Goal: Information Seeking & Learning: Find specific fact

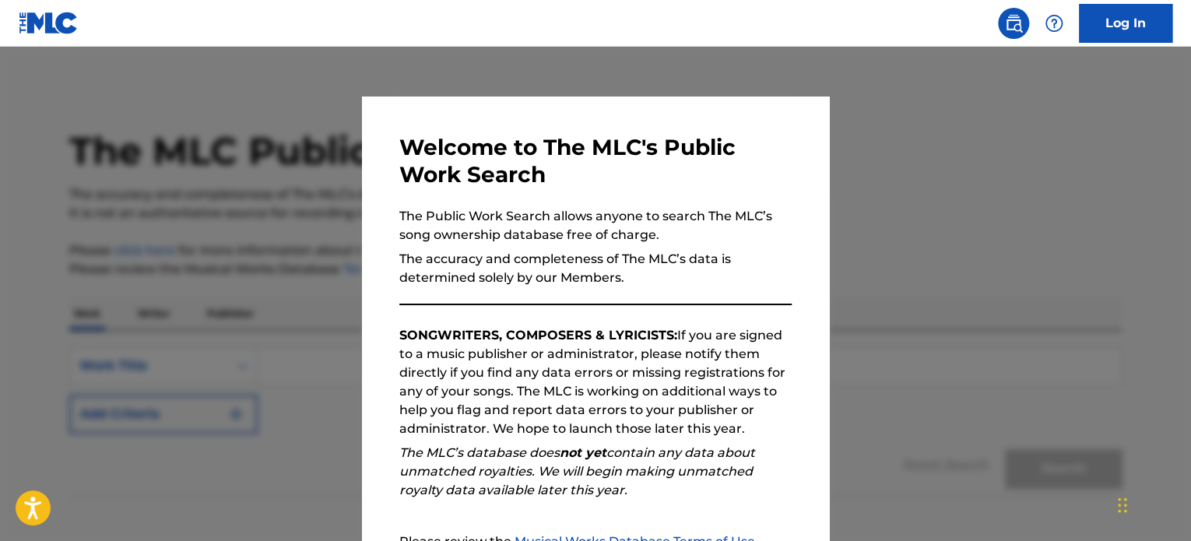
scroll to position [171, 0]
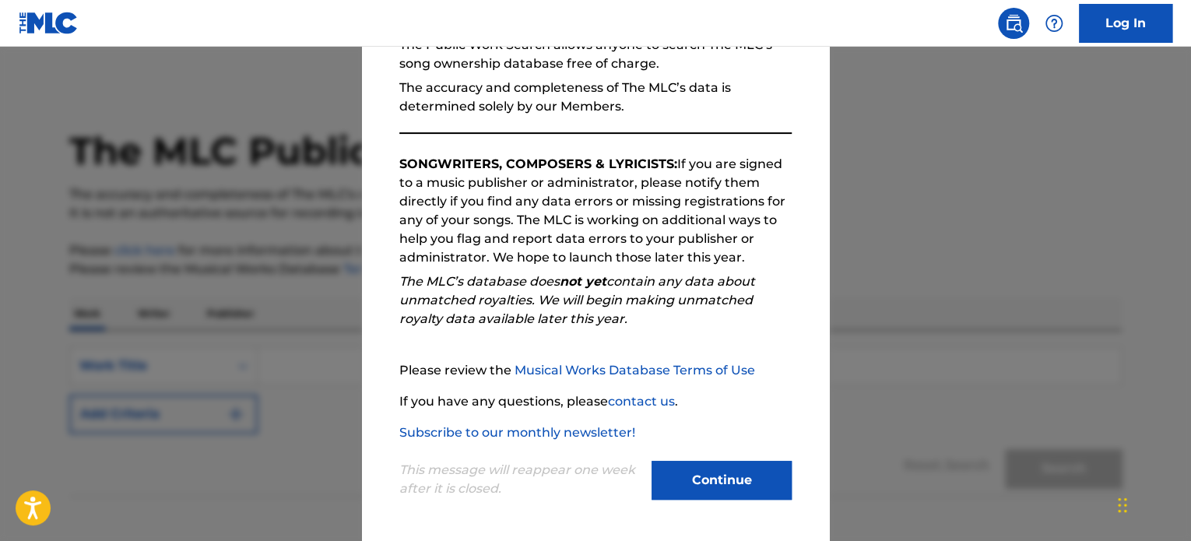
click at [687, 475] on button "Continue" at bounding box center [722, 480] width 140 height 39
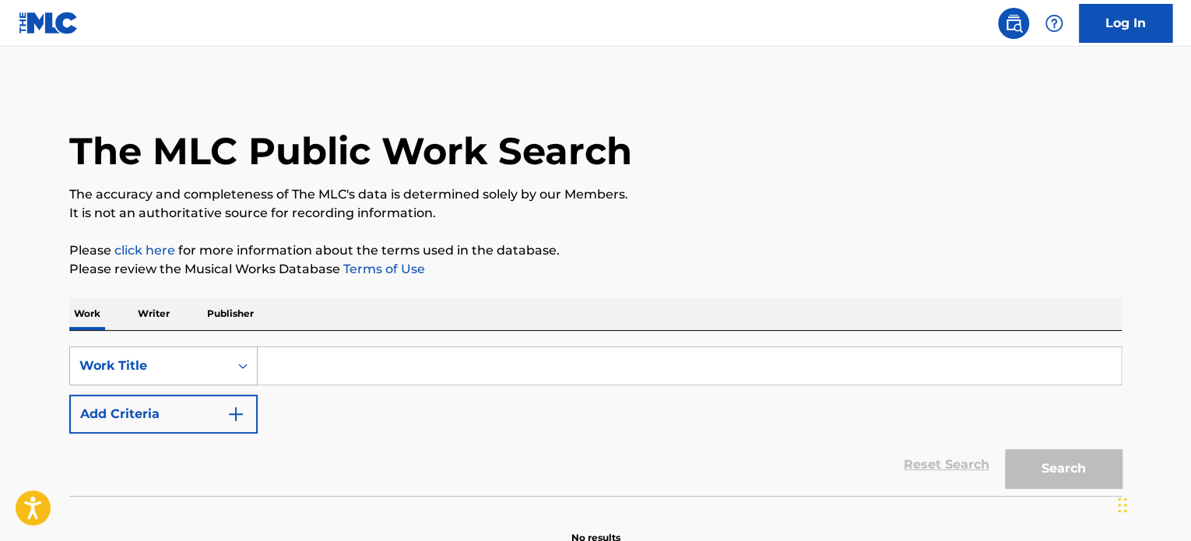
click at [199, 368] on div "Work Title" at bounding box center [163, 365] width 188 height 39
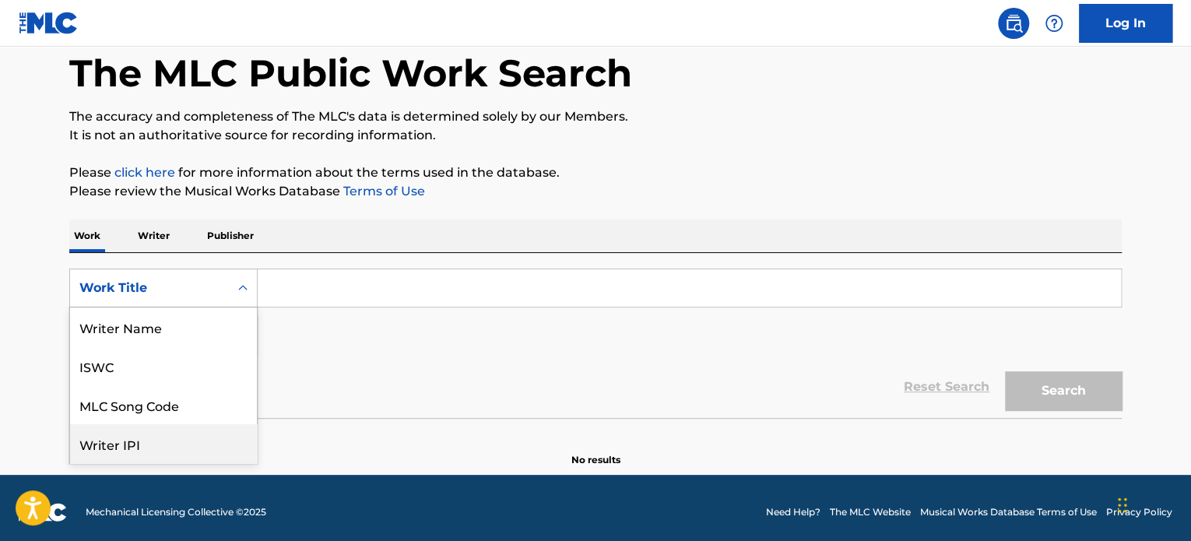
scroll to position [78, 0]
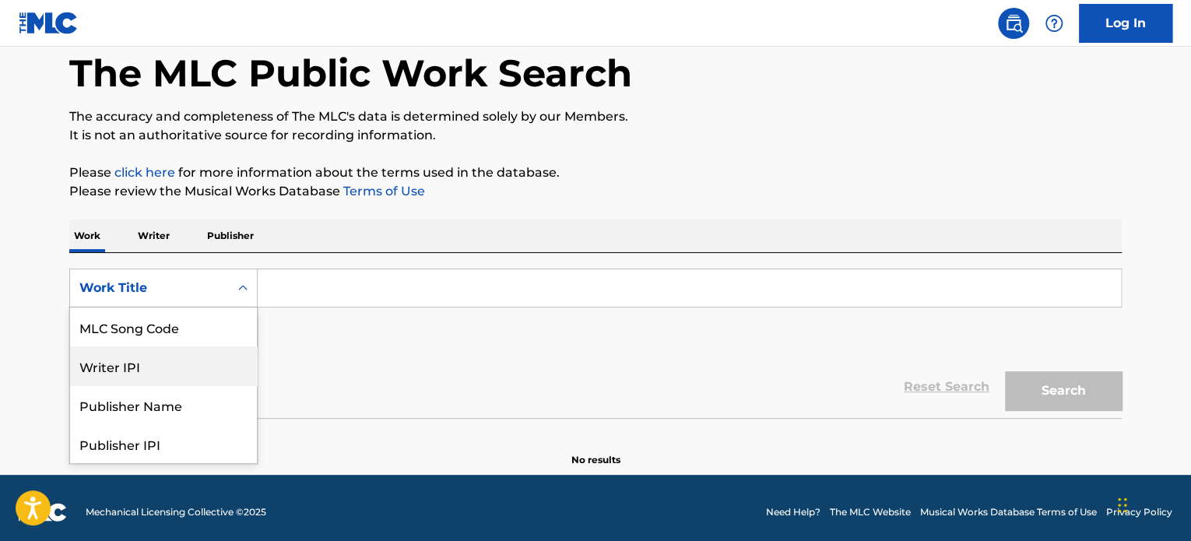
click at [177, 365] on div "Writer IPI" at bounding box center [163, 365] width 187 height 39
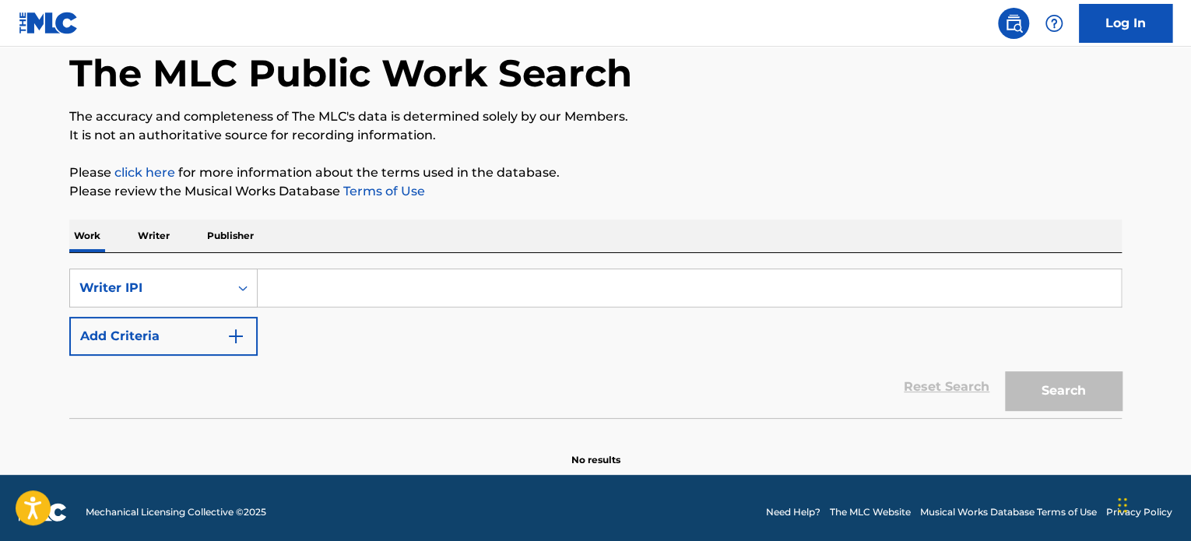
click at [324, 289] on input "Search Form" at bounding box center [690, 287] width 864 height 37
paste input "Let Me In Bones Shredder"
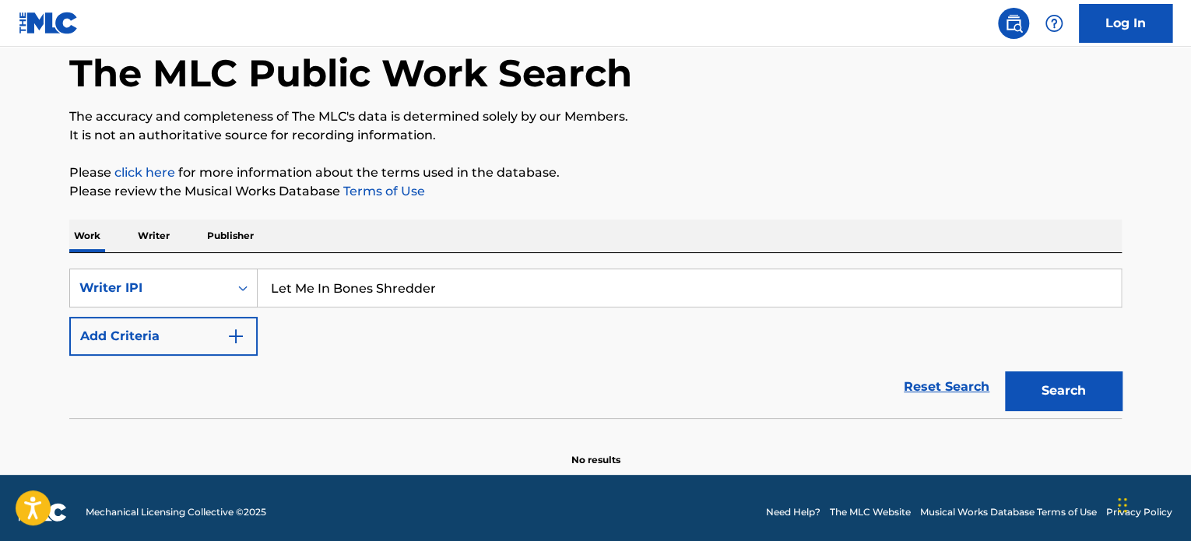
drag, startPoint x: 304, startPoint y: 284, endPoint x: 263, endPoint y: 290, distance: 40.9
click at [240, 283] on div "SearchWithCriteria34e69eb4-b0cf-424c-9276-177b2b2fa151 Writer IPI Let Me In Bon…" at bounding box center [595, 288] width 1053 height 39
type input "Bones Shredder"
click at [1045, 396] on button "Search" at bounding box center [1063, 390] width 117 height 39
click at [181, 295] on div "Writer IPI" at bounding box center [149, 288] width 140 height 19
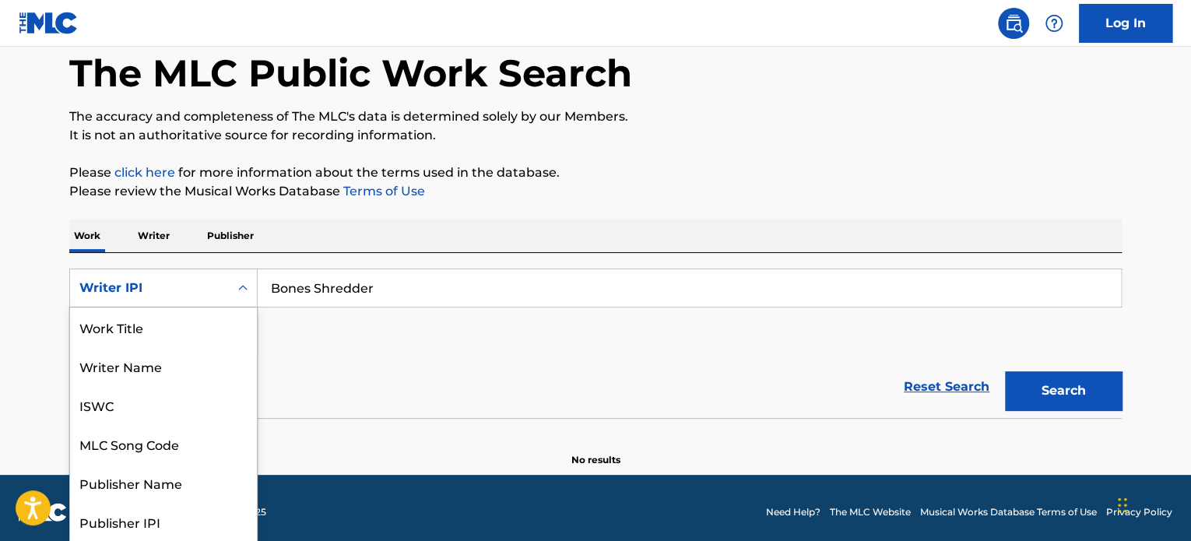
click at [227, 276] on div "Writer IPI" at bounding box center [149, 288] width 159 height 30
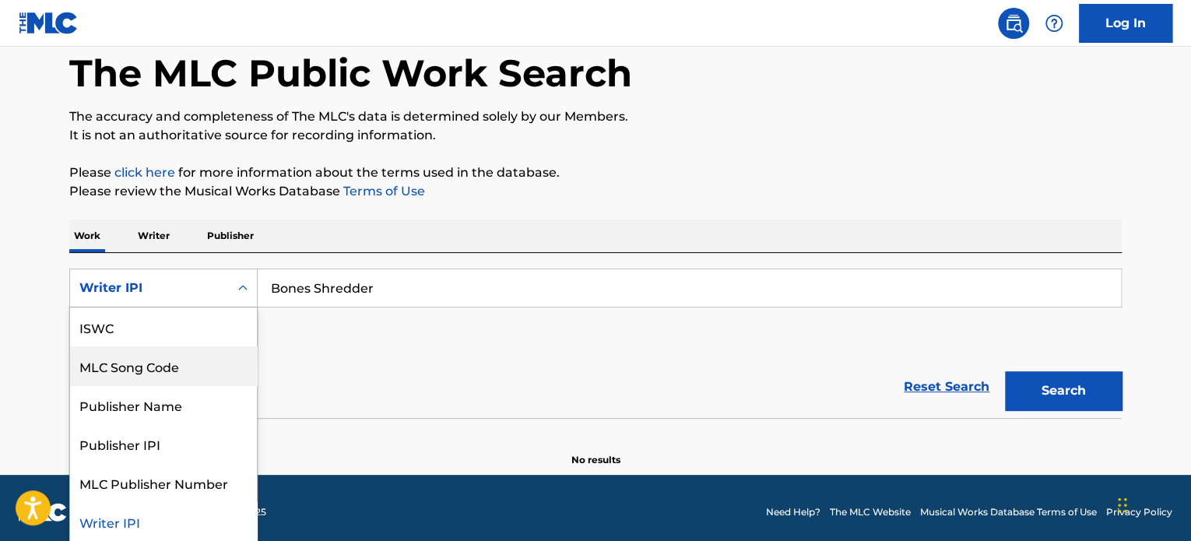
scroll to position [0, 0]
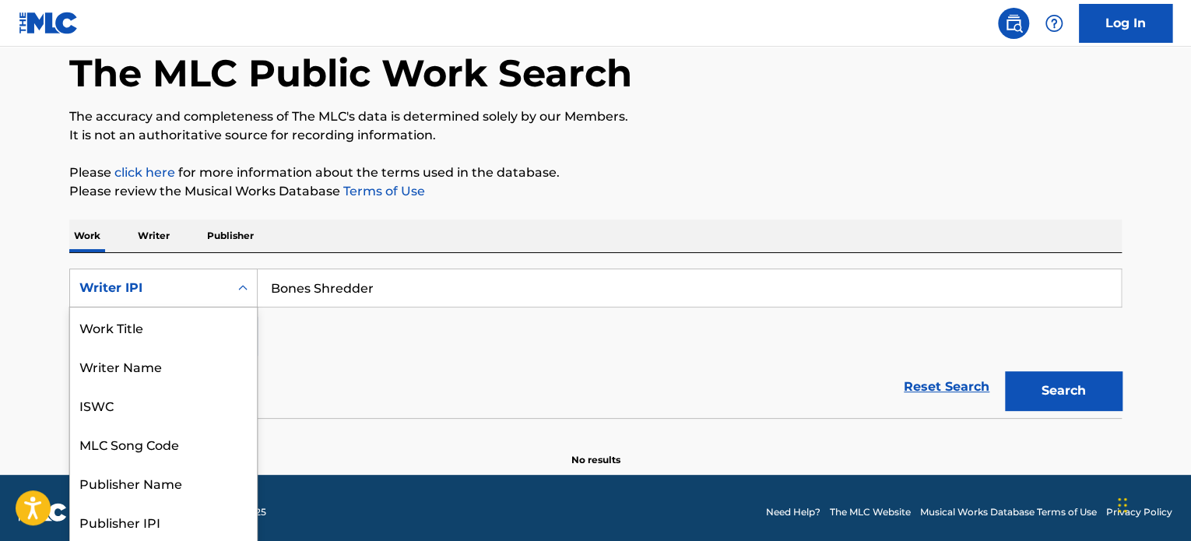
click at [226, 283] on div "Writer IPI" at bounding box center [149, 288] width 159 height 30
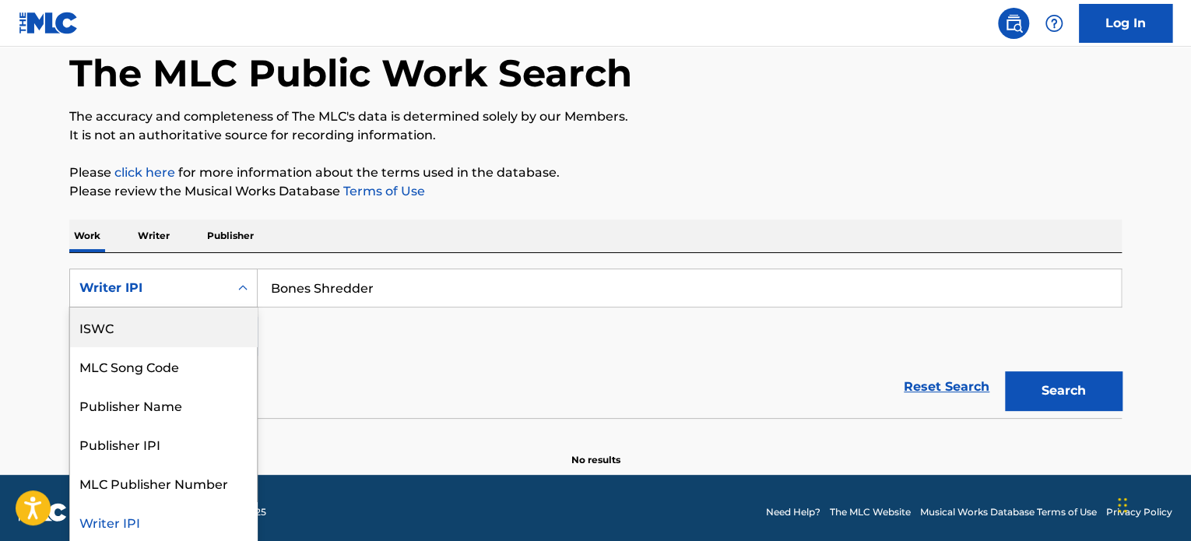
click at [178, 330] on div "ISWC" at bounding box center [163, 327] width 187 height 39
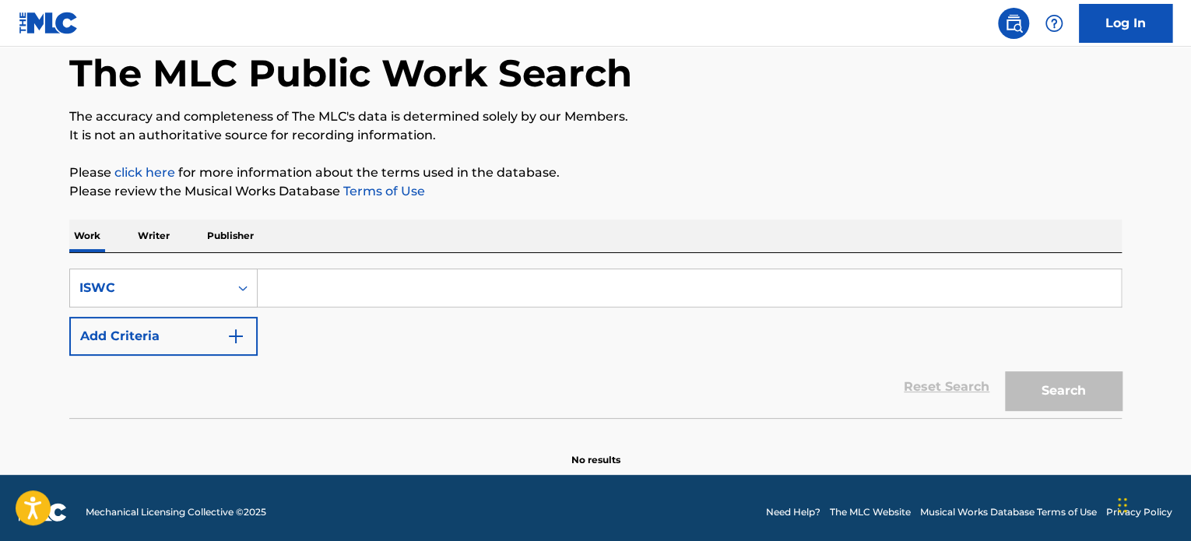
click at [324, 294] on input "Search Form" at bounding box center [690, 287] width 864 height 37
paste input "T3323893529"
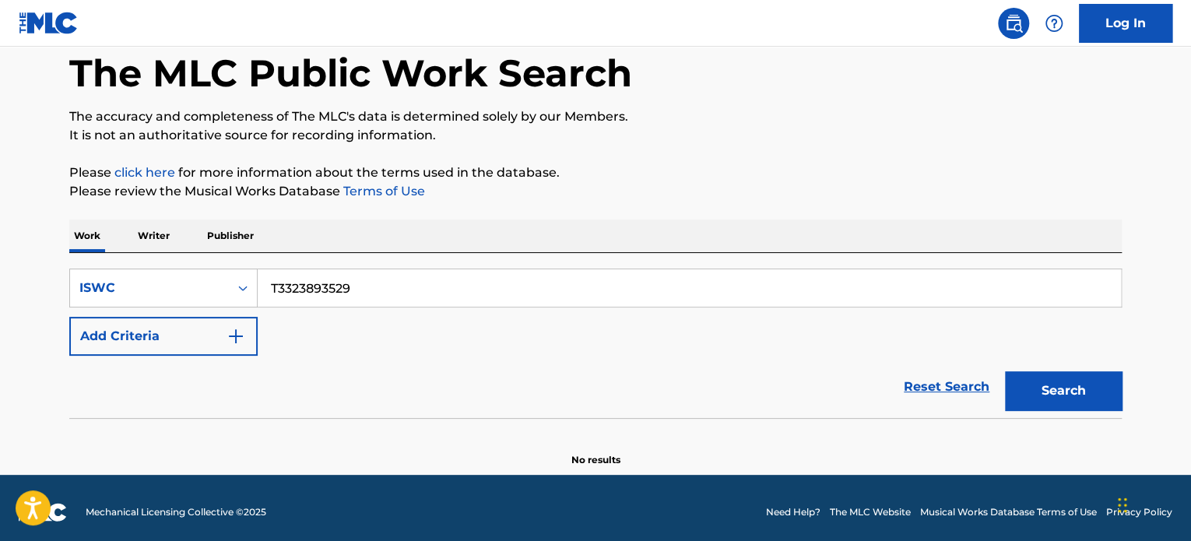
click at [1074, 399] on button "Search" at bounding box center [1063, 390] width 117 height 39
click at [350, 287] on input "T3323893529" at bounding box center [690, 287] width 864 height 37
paste input "336"
type input "T3323893336"
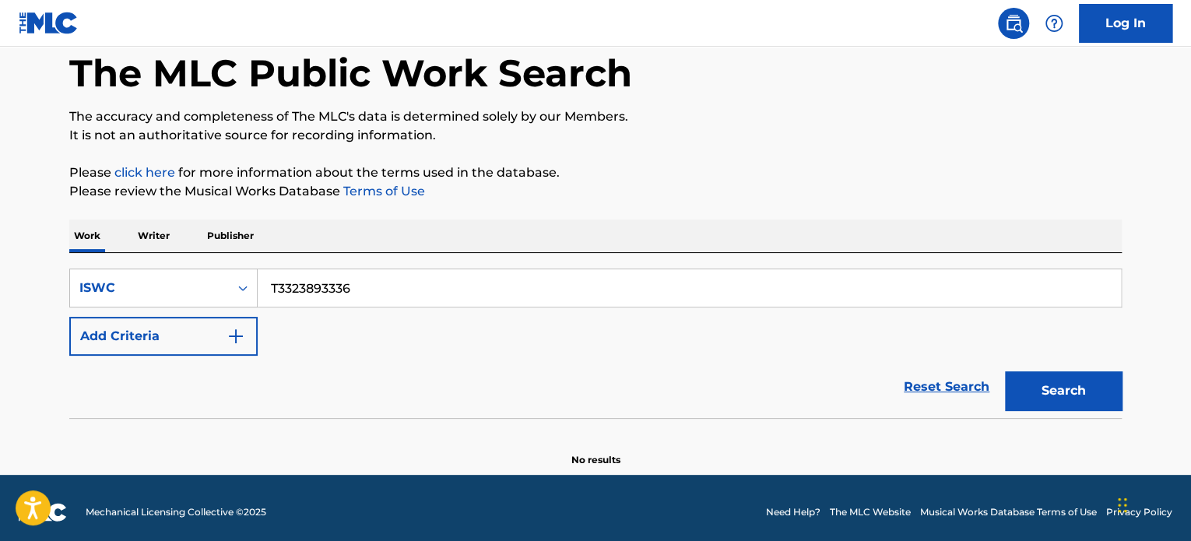
click at [1060, 392] on button "Search" at bounding box center [1063, 390] width 117 height 39
click at [238, 287] on icon "Search Form" at bounding box center [243, 288] width 16 height 16
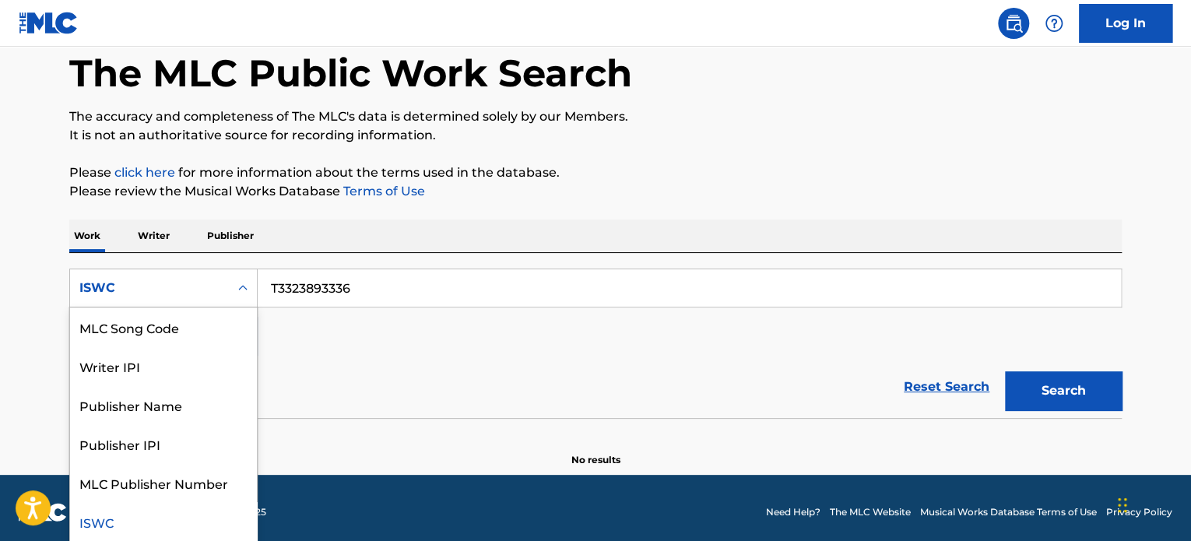
scroll to position [0, 0]
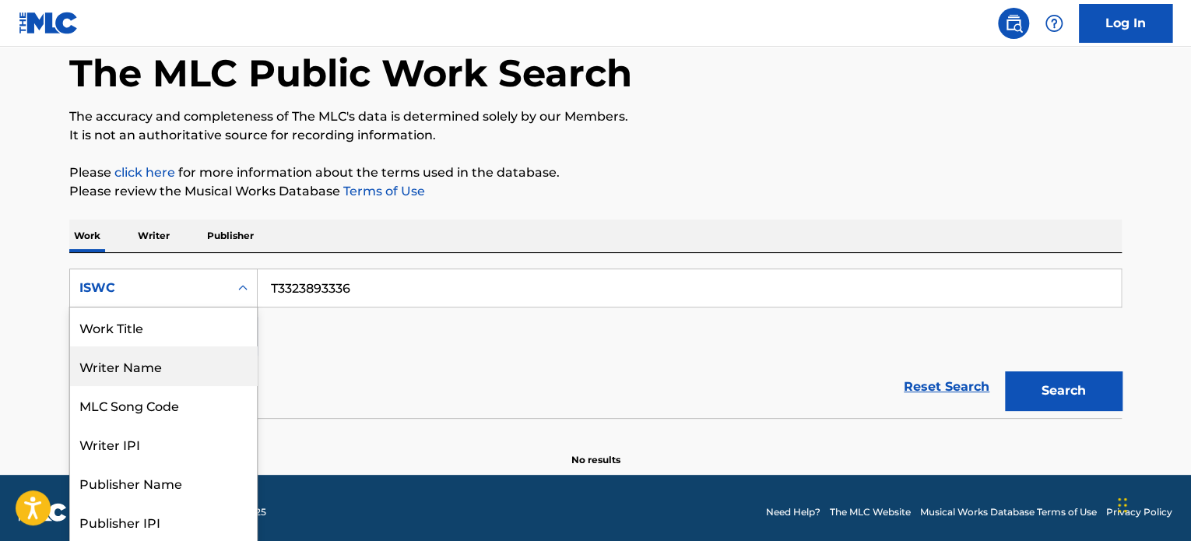
click at [346, 230] on div "Work Writer Publisher" at bounding box center [595, 236] width 1053 height 33
